Goal: Task Accomplishment & Management: Manage account settings

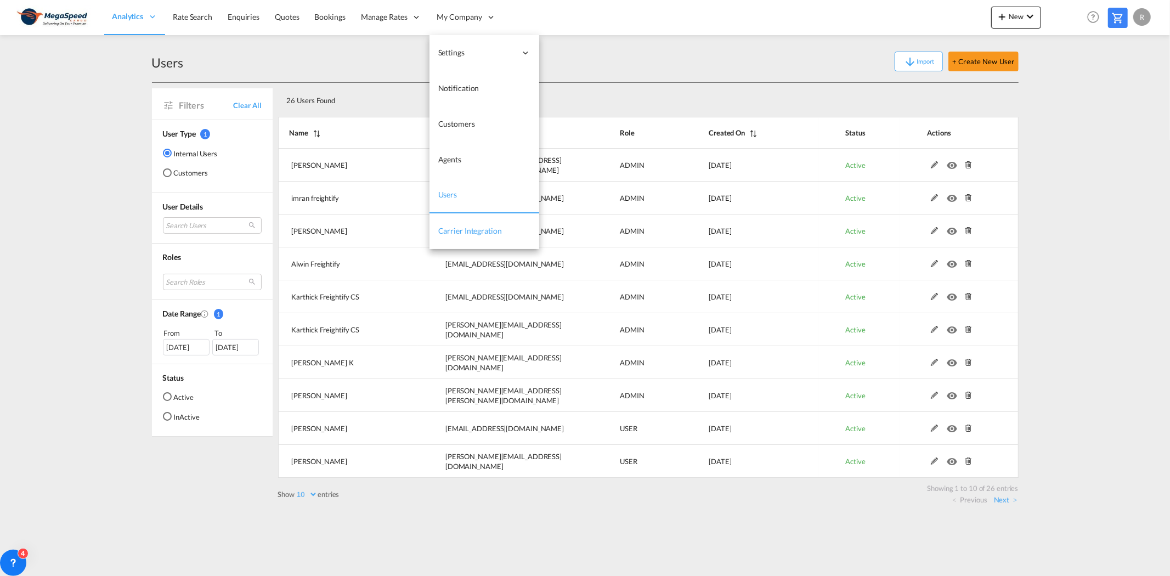
click at [478, 230] on span "Carrier Integration" at bounding box center [470, 230] width 64 height 9
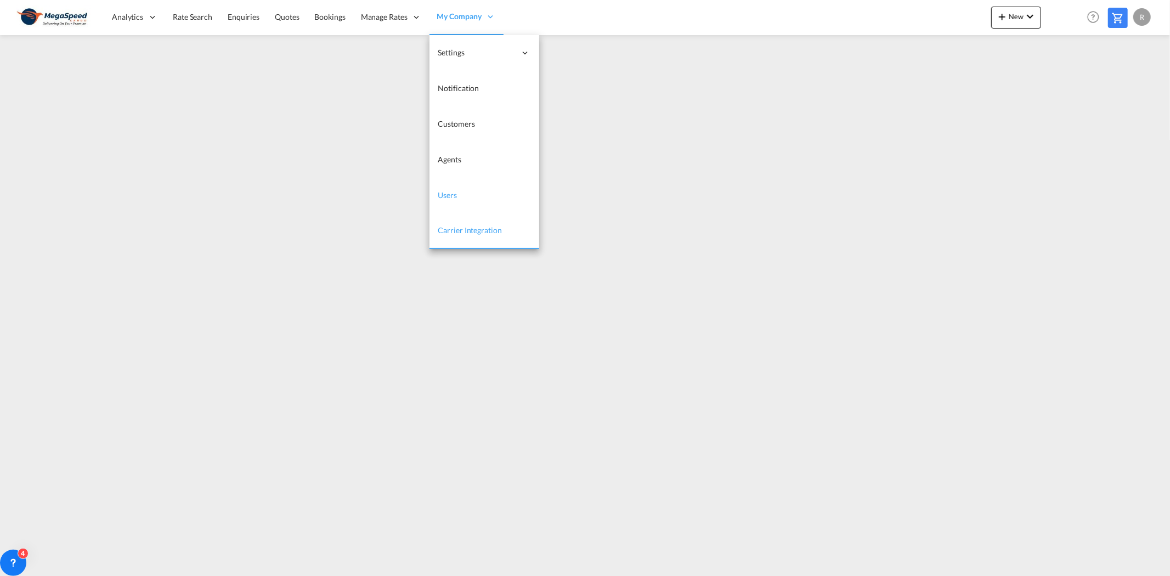
click at [483, 199] on link "Users" at bounding box center [485, 196] width 110 height 36
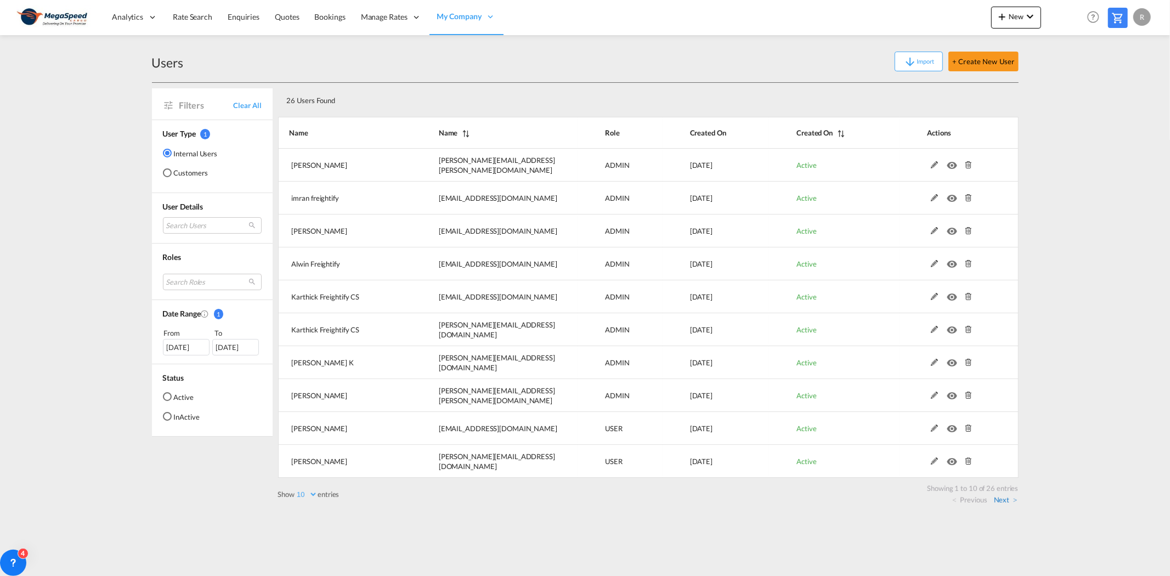
click at [1010, 499] on link "Next" at bounding box center [1006, 500] width 24 height 10
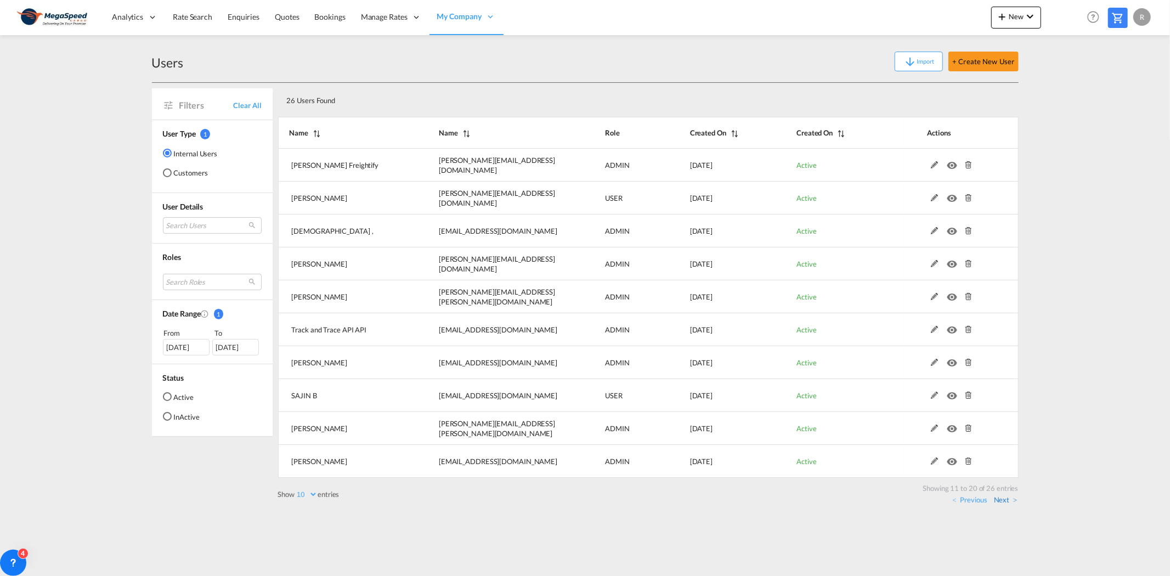
click at [1003, 502] on link "Next" at bounding box center [1006, 500] width 24 height 10
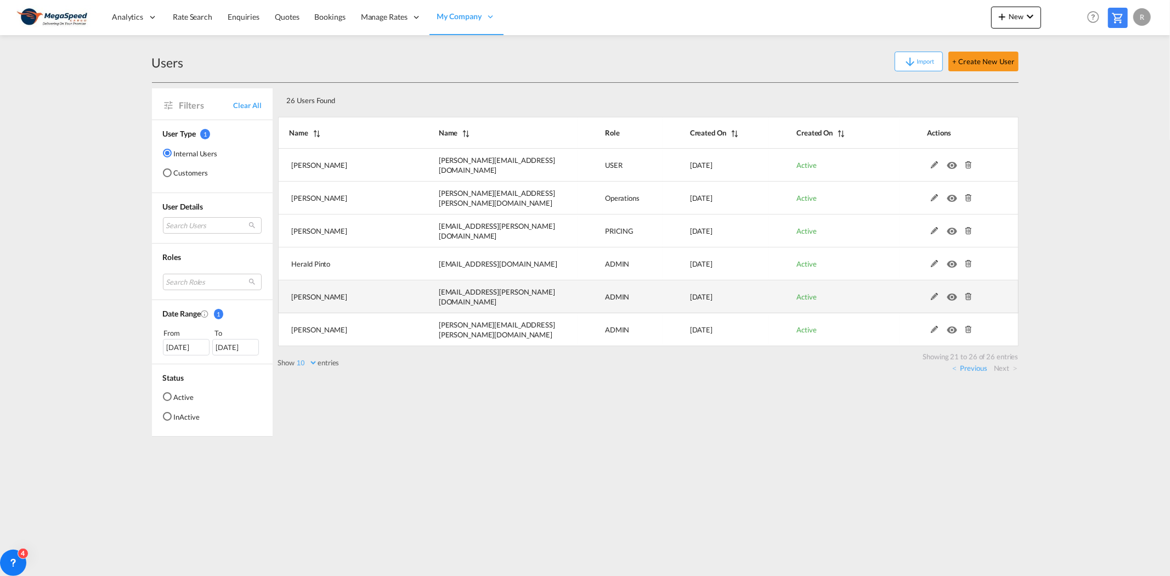
click at [934, 300] on td at bounding box center [959, 296] width 119 height 33
click at [933, 297] on md-icon at bounding box center [935, 297] width 14 height 8
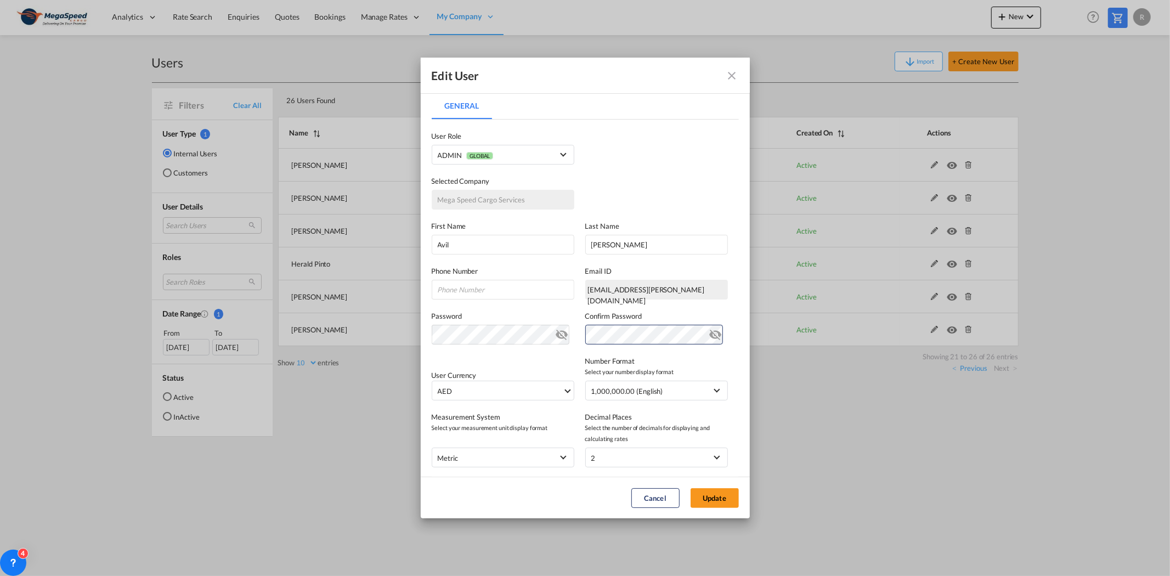
click at [710, 339] on md-icon "icon-eye-off" at bounding box center [716, 332] width 13 height 13
click at [718, 500] on button "Update" at bounding box center [715, 498] width 48 height 20
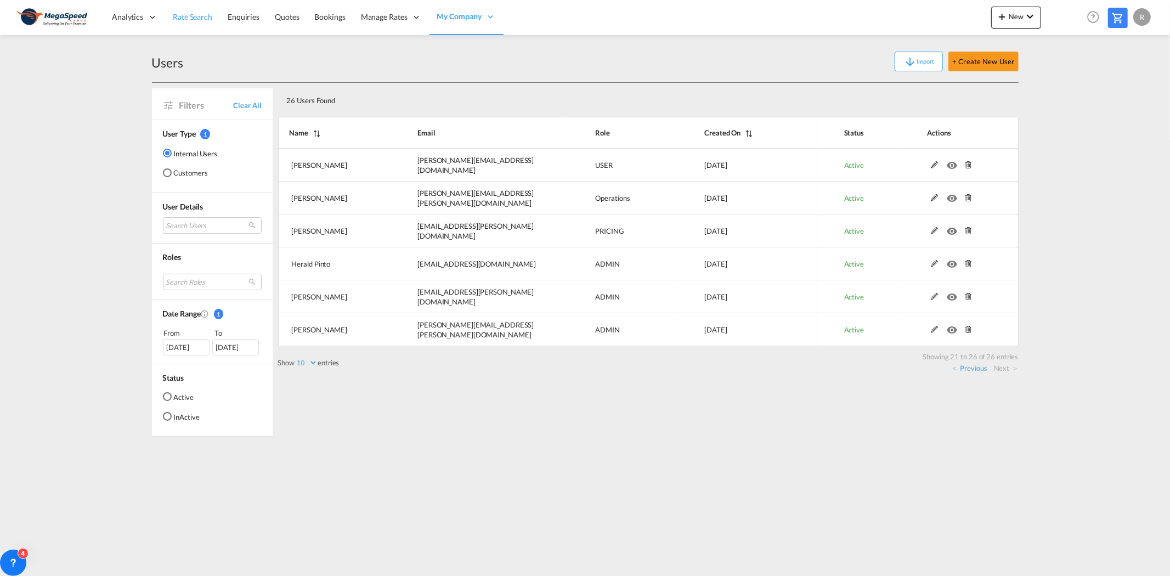
click at [199, 18] on span "Rate Search" at bounding box center [193, 16] width 40 height 9
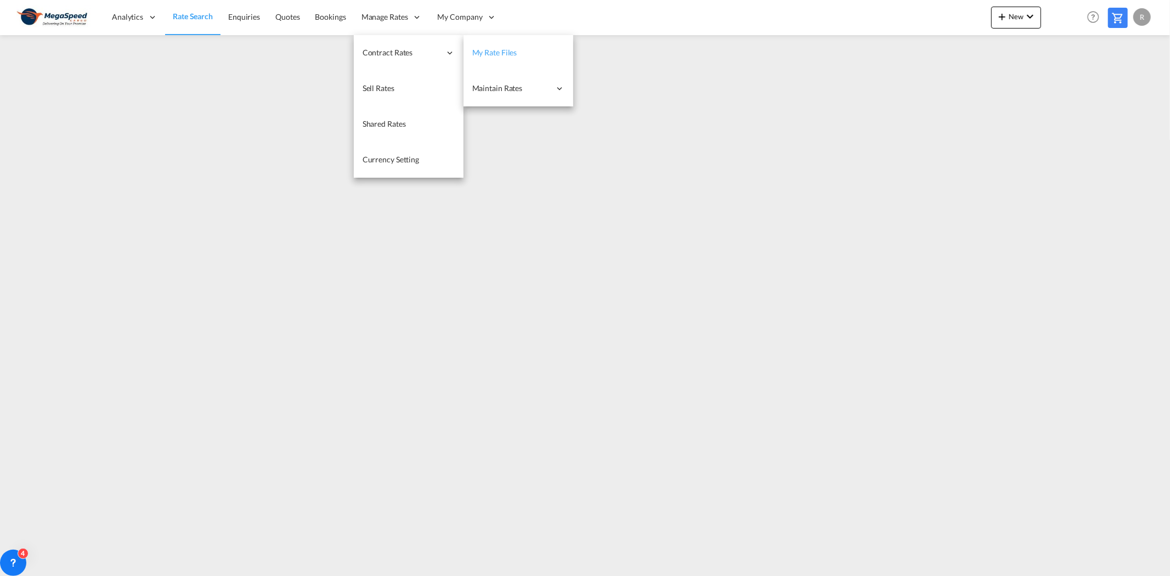
click at [497, 46] on link "My Rate Files" at bounding box center [519, 53] width 110 height 36
